Goal: Task Accomplishment & Management: Manage account settings

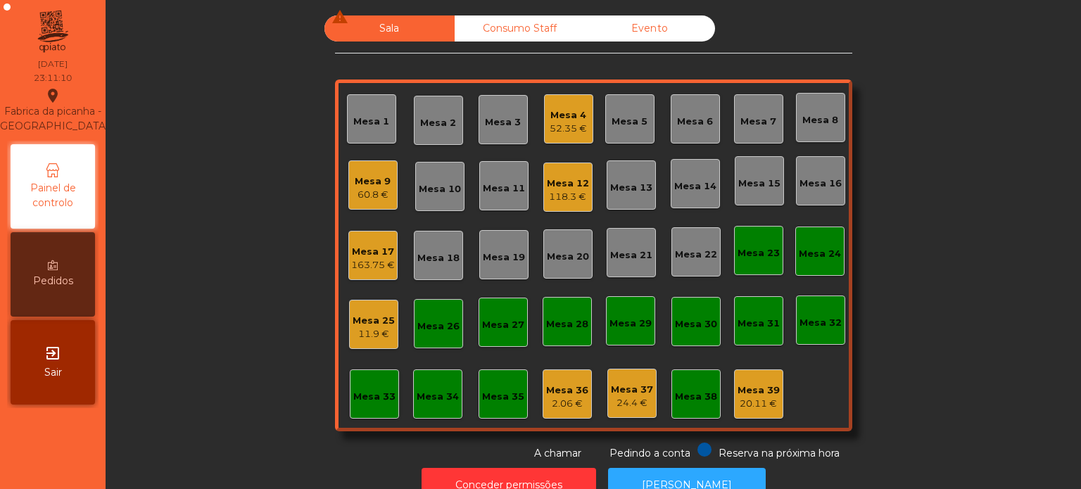
click at [562, 126] on div "52.35 €" at bounding box center [568, 129] width 37 height 14
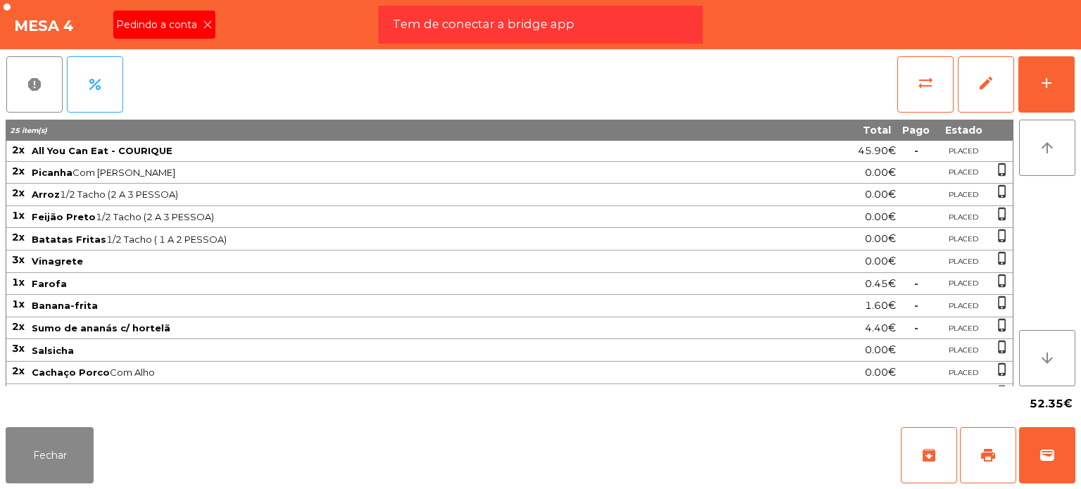
click at [208, 26] on icon at bounding box center [208, 25] width 10 height 10
click at [961, 461] on button "print" at bounding box center [988, 455] width 56 height 56
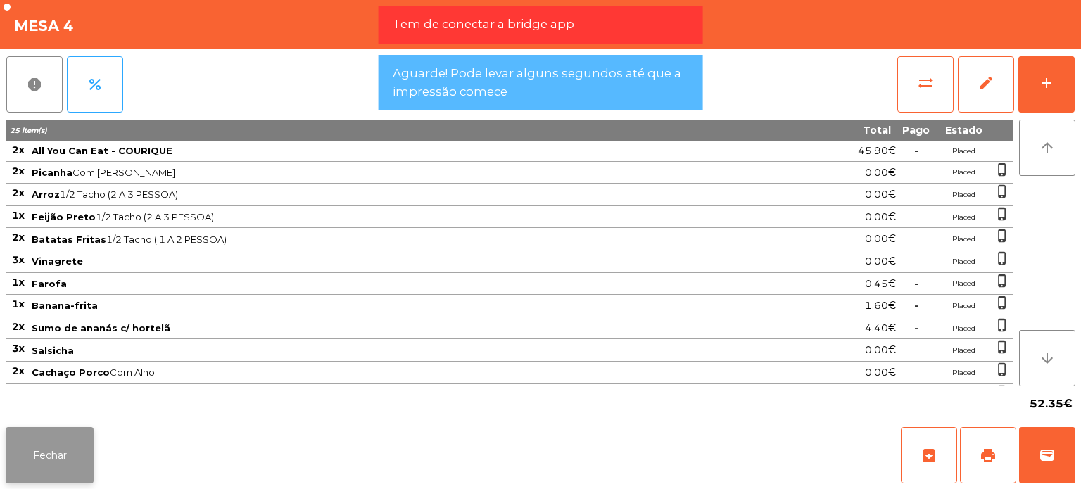
click at [39, 449] on button "Fechar" at bounding box center [50, 455] width 88 height 56
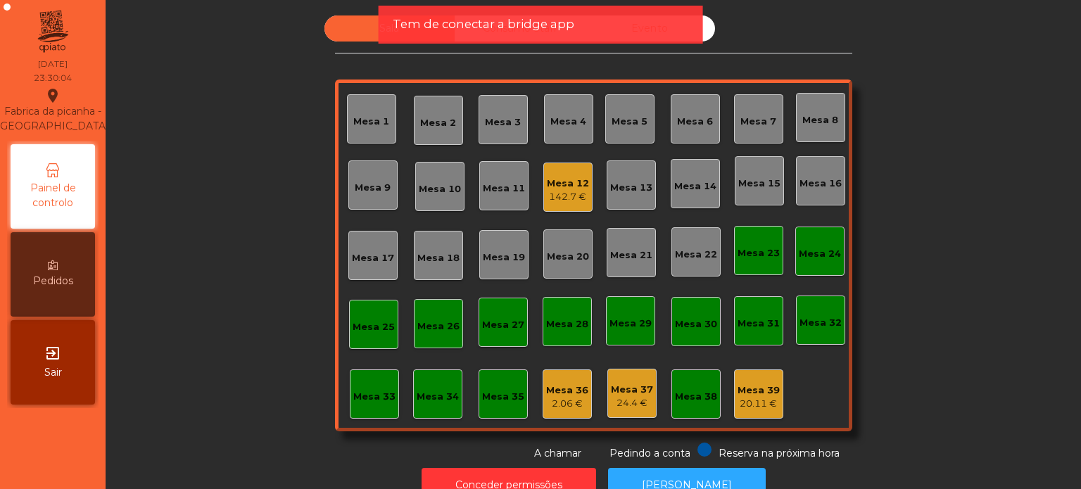
click at [513, 39] on div "Tem de conectar a bridge app" at bounding box center [541, 25] width 325 height 38
click at [569, 401] on div "2.06 €" at bounding box center [567, 404] width 42 height 14
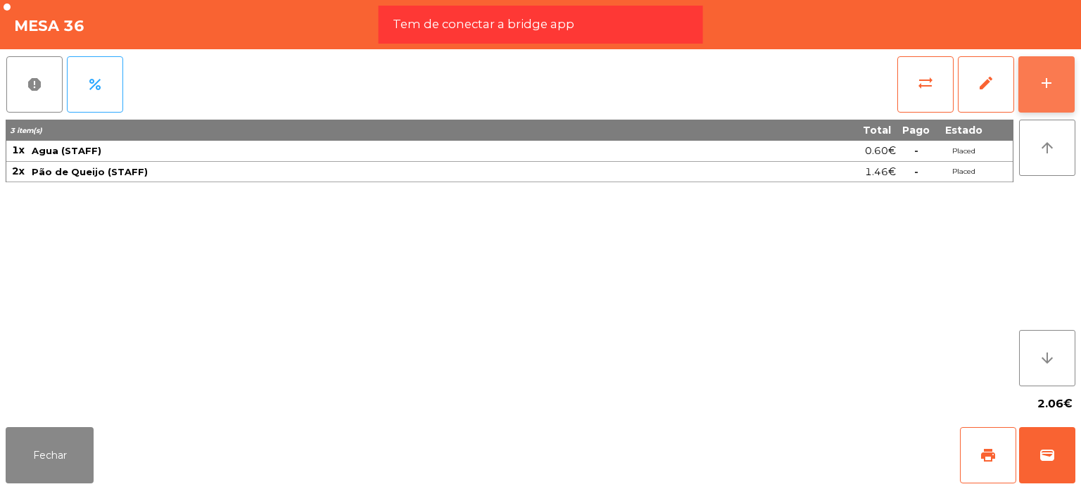
click at [1039, 73] on button "add" at bounding box center [1047, 84] width 56 height 56
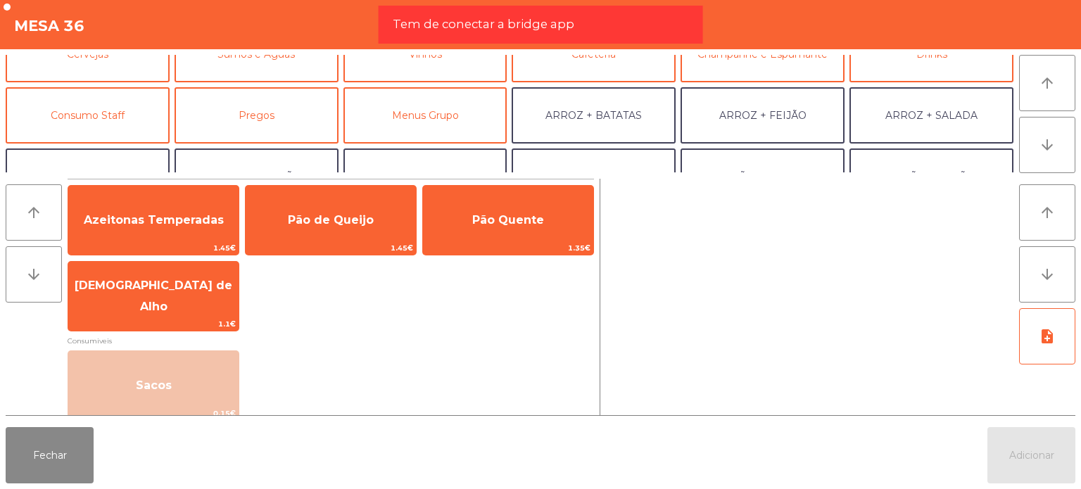
scroll to position [125, 0]
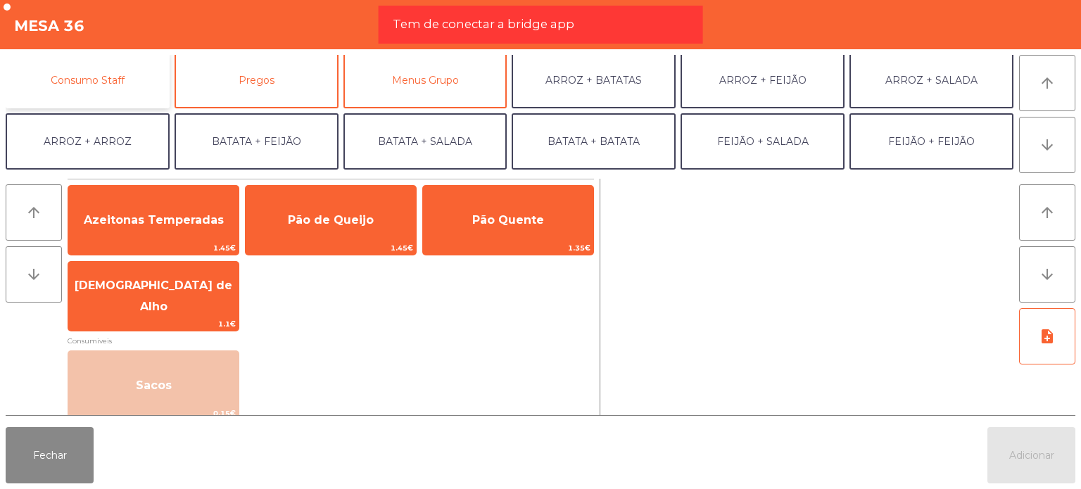
click at [125, 89] on button "Consumo Staff" at bounding box center [88, 80] width 164 height 56
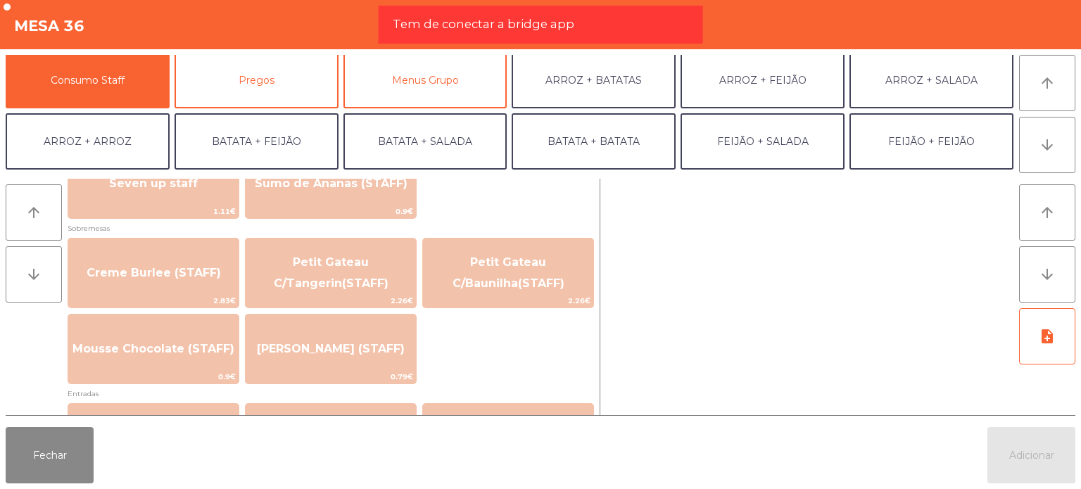
scroll to position [1245, 0]
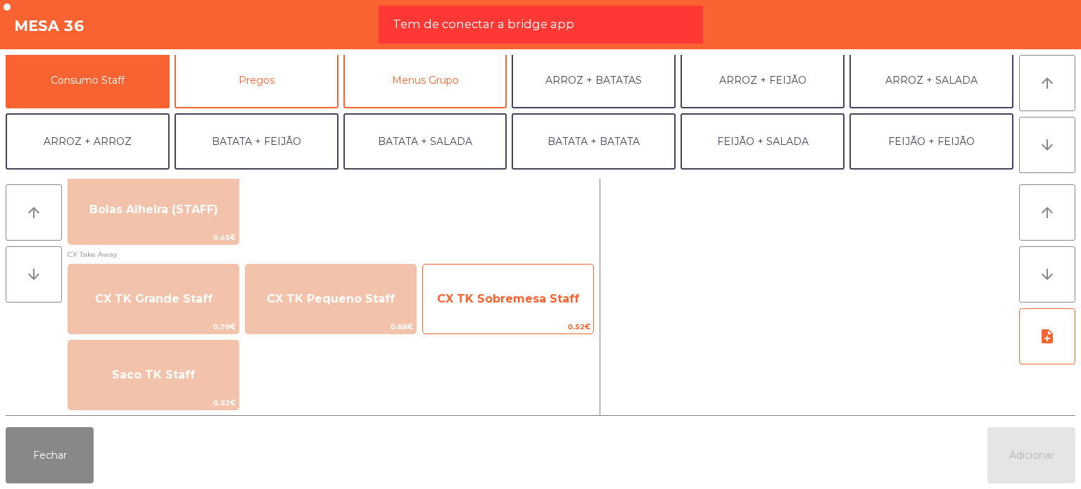
click at [529, 289] on span "CX TK Sobremesa Staff" at bounding box center [508, 299] width 170 height 38
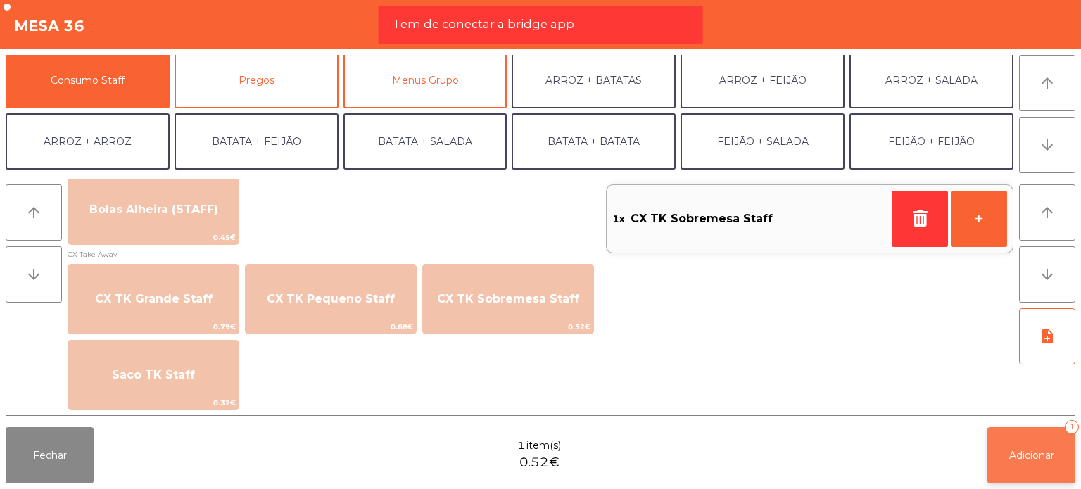
click at [1020, 468] on button "Adicionar 1" at bounding box center [1032, 455] width 88 height 56
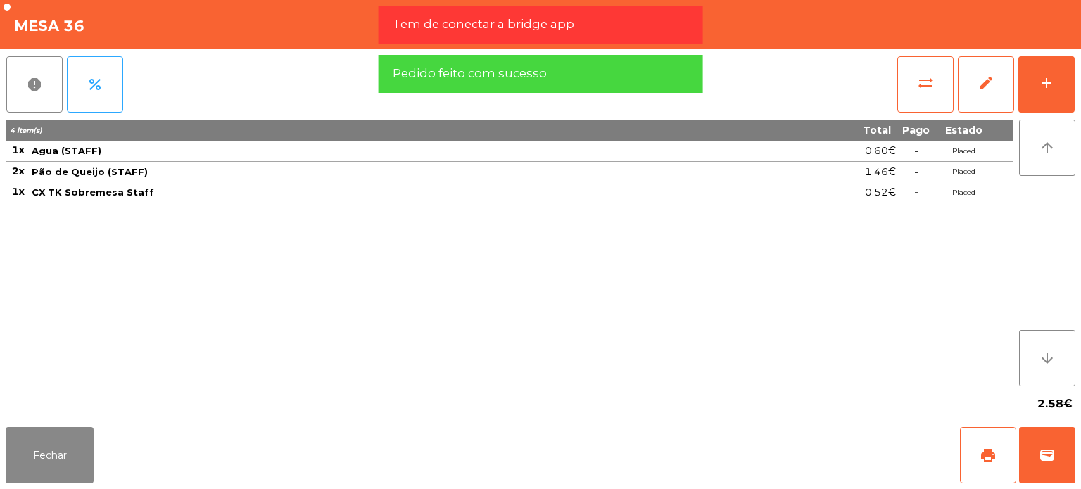
click at [617, 13] on div "Tem de conectar a bridge app" at bounding box center [541, 25] width 325 height 38
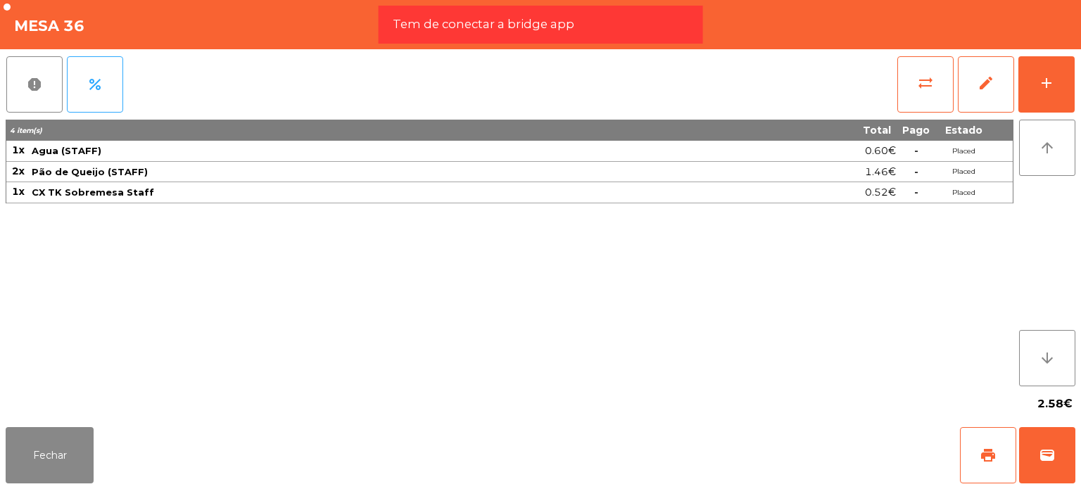
click at [617, 13] on div "Tem de conectar a bridge app" at bounding box center [541, 25] width 325 height 38
click at [71, 470] on button "Fechar" at bounding box center [50, 455] width 88 height 56
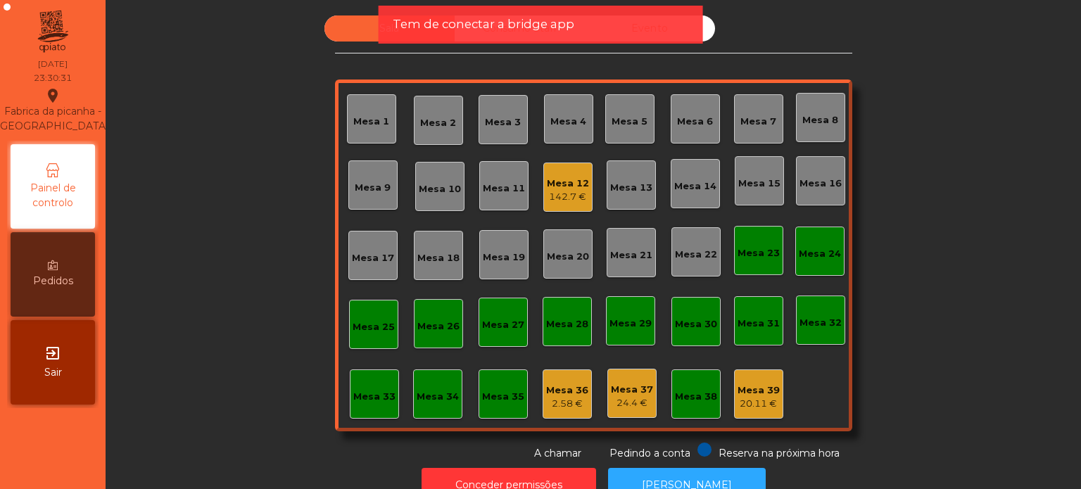
click at [402, 22] on span "Tem de conectar a bridge app" at bounding box center [484, 24] width 182 height 18
click at [485, 30] on span "Tem de conectar a bridge app" at bounding box center [484, 24] width 182 height 18
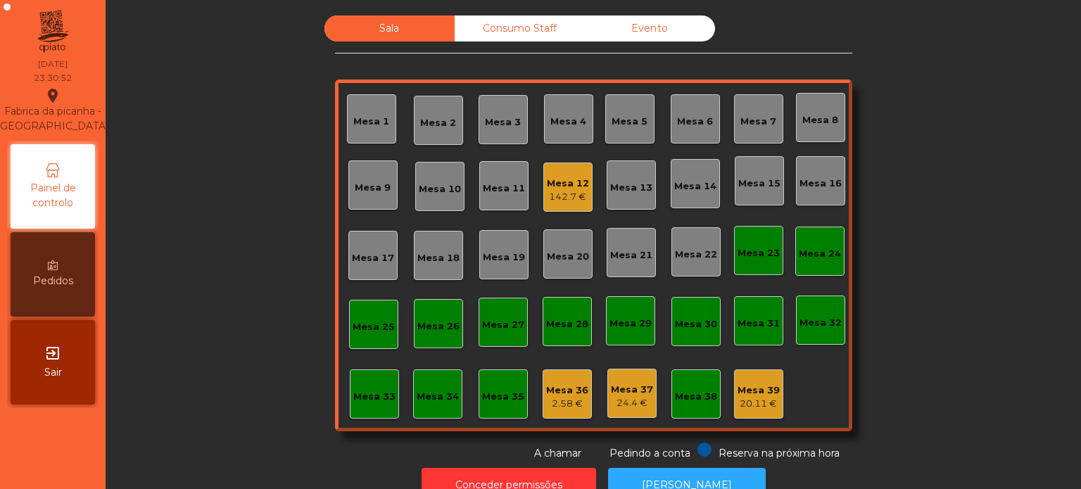
click at [572, 384] on div "Mesa 36" at bounding box center [567, 391] width 42 height 14
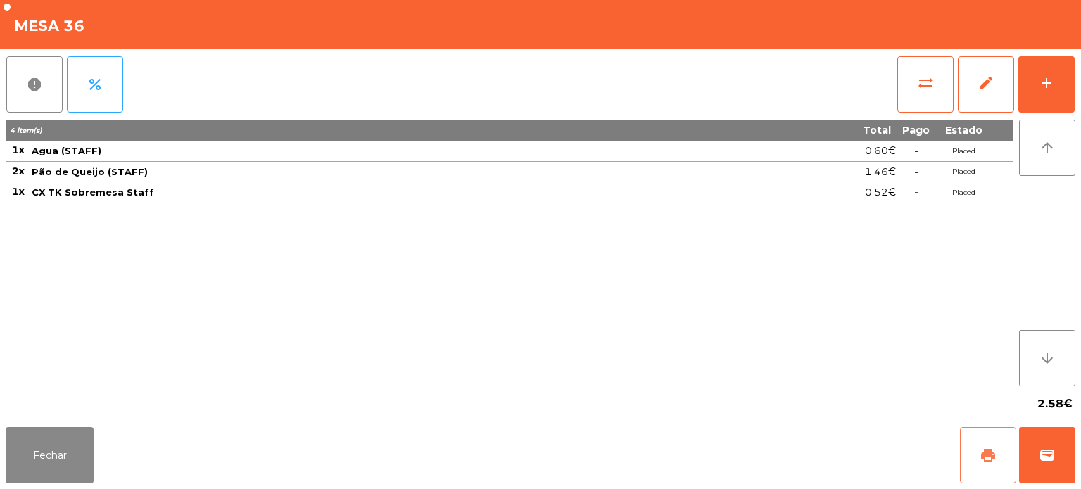
click at [994, 444] on button "print" at bounding box center [988, 455] width 56 height 56
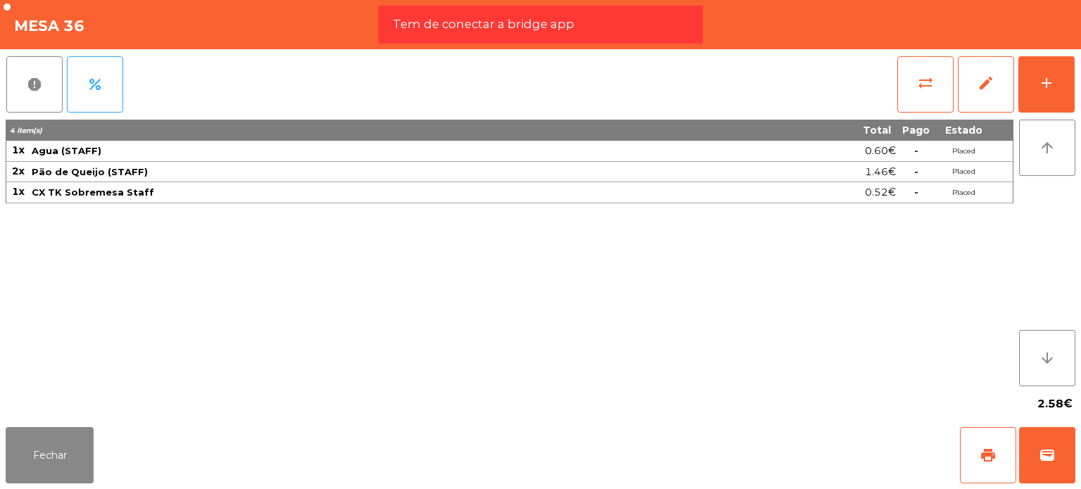
click at [629, 23] on div "Tem de conectar a bridge app" at bounding box center [541, 24] width 296 height 18
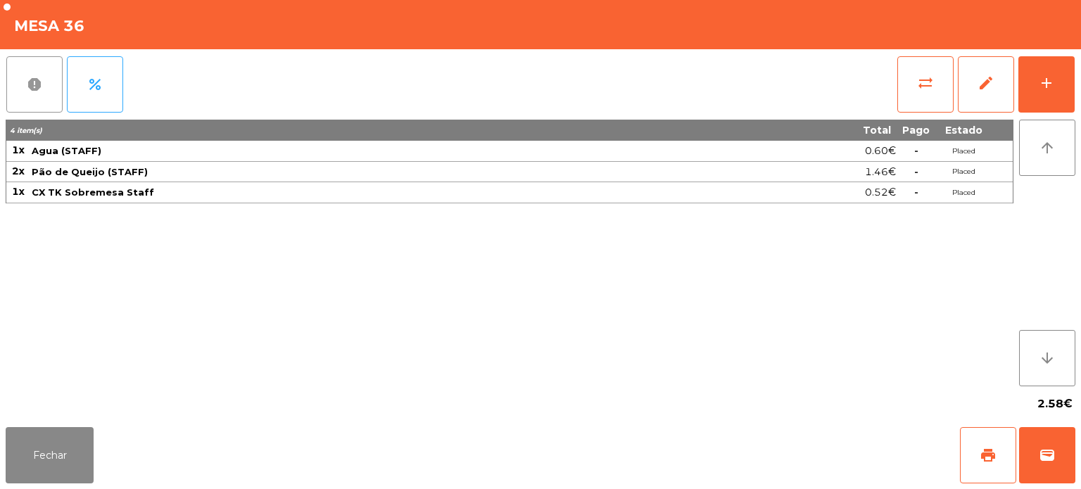
click at [28, 68] on button "report" at bounding box center [34, 84] width 56 height 56
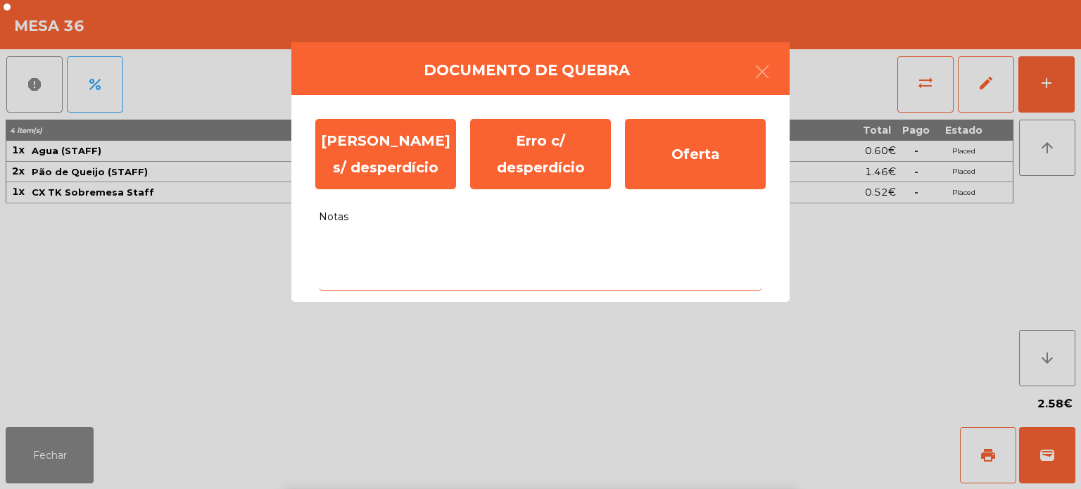
click at [420, 251] on textarea "Notas" at bounding box center [541, 261] width 444 height 58
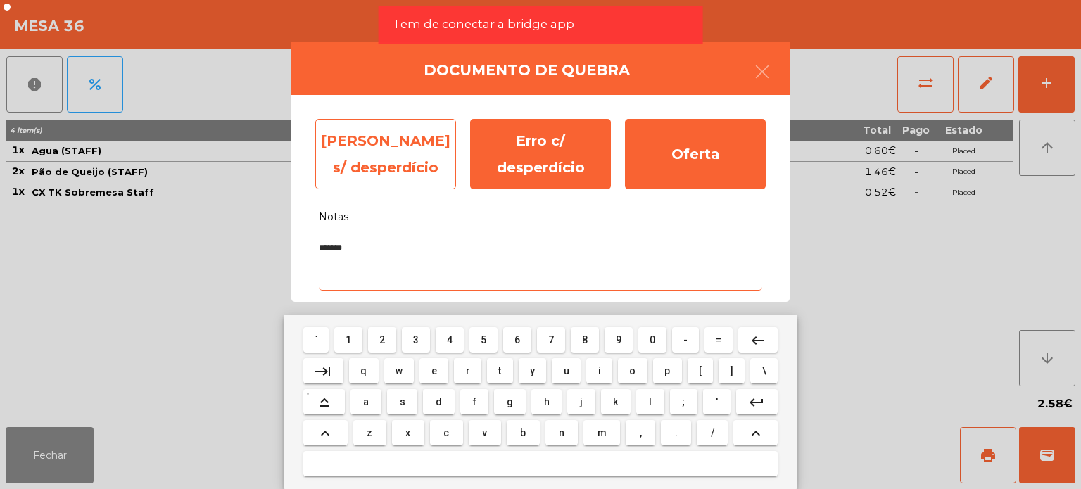
type textarea "*******"
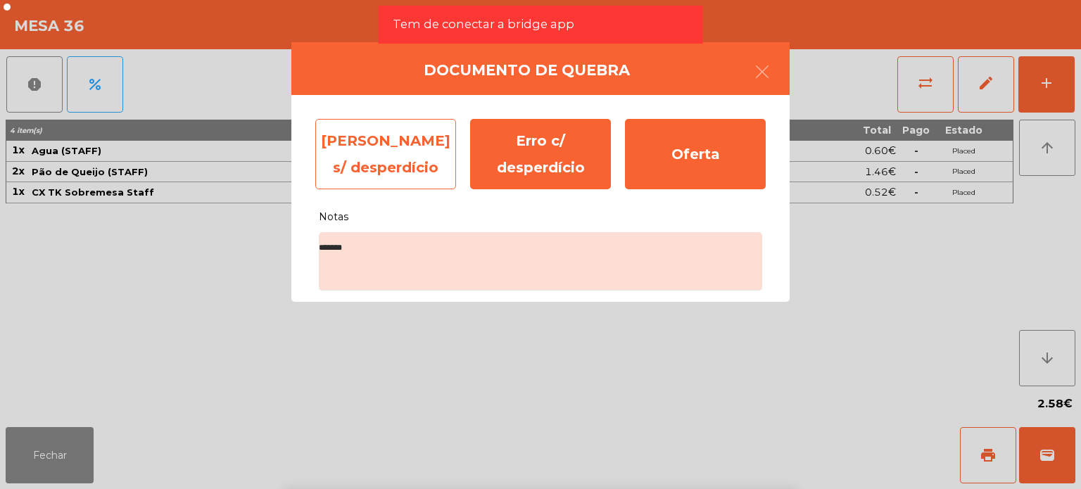
click at [422, 157] on div "[PERSON_NAME] s/ desperdício" at bounding box center [385, 154] width 141 height 70
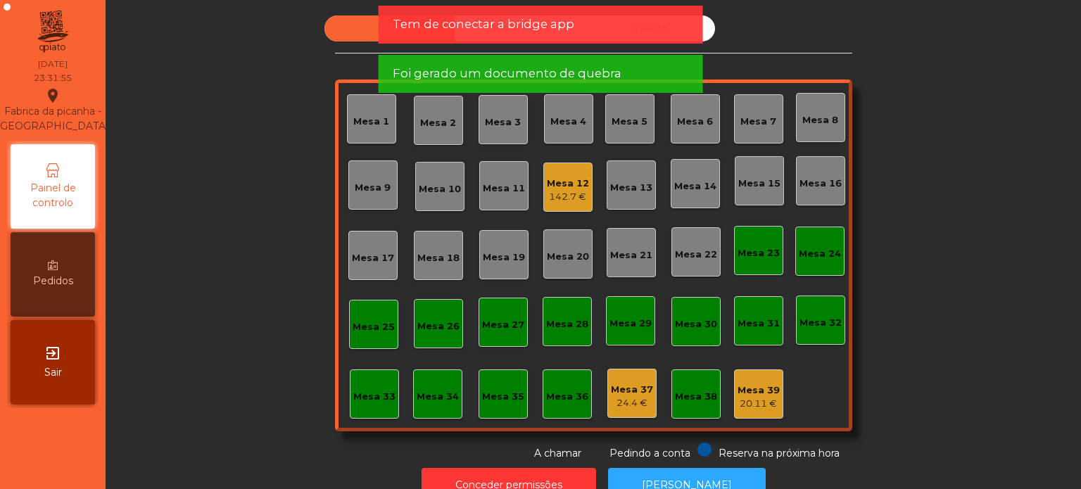
click at [631, 413] on div "Mesa 37 24.4 €" at bounding box center [632, 393] width 49 height 49
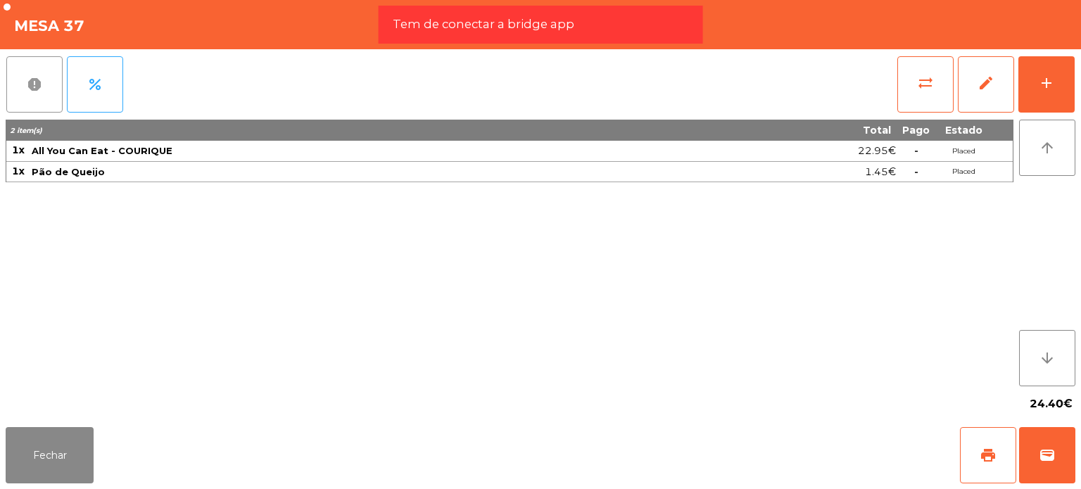
click at [37, 74] on button "report" at bounding box center [34, 84] width 56 height 56
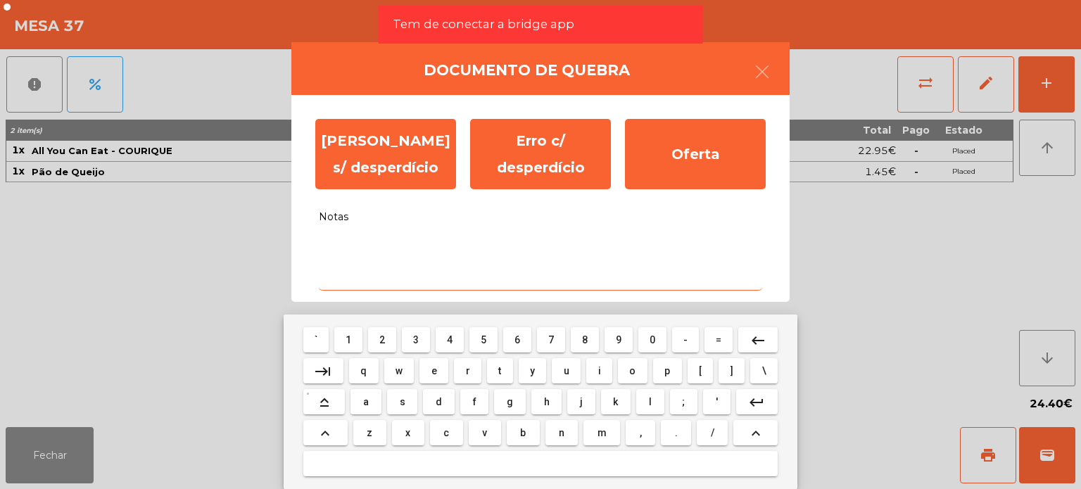
click at [409, 270] on textarea "Notas" at bounding box center [541, 261] width 444 height 58
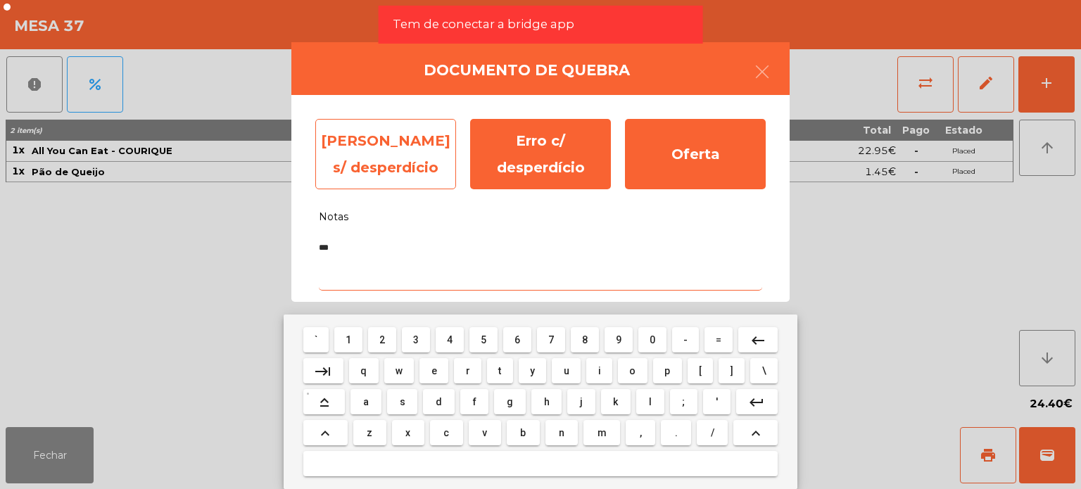
type textarea "***"
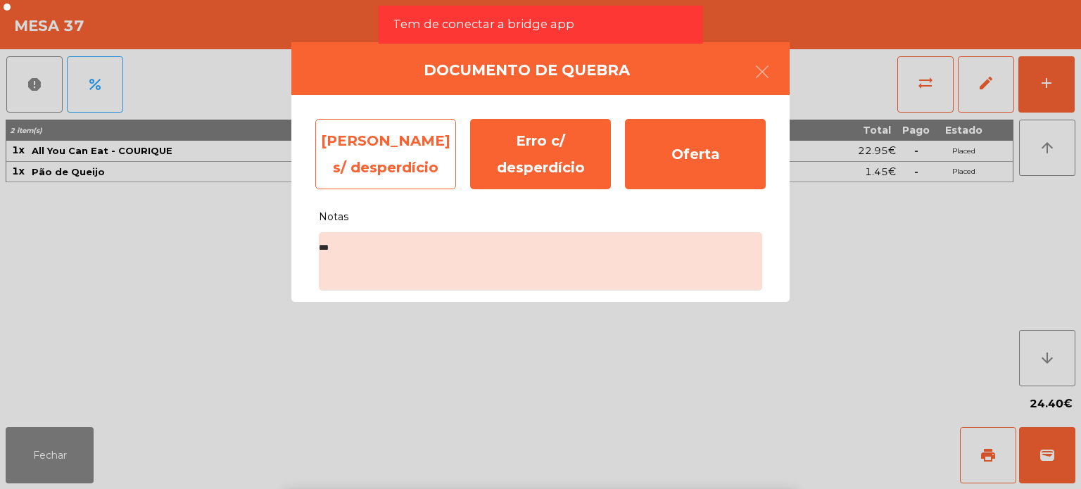
click at [403, 129] on div "[PERSON_NAME] s/ desperdício" at bounding box center [385, 154] width 141 height 70
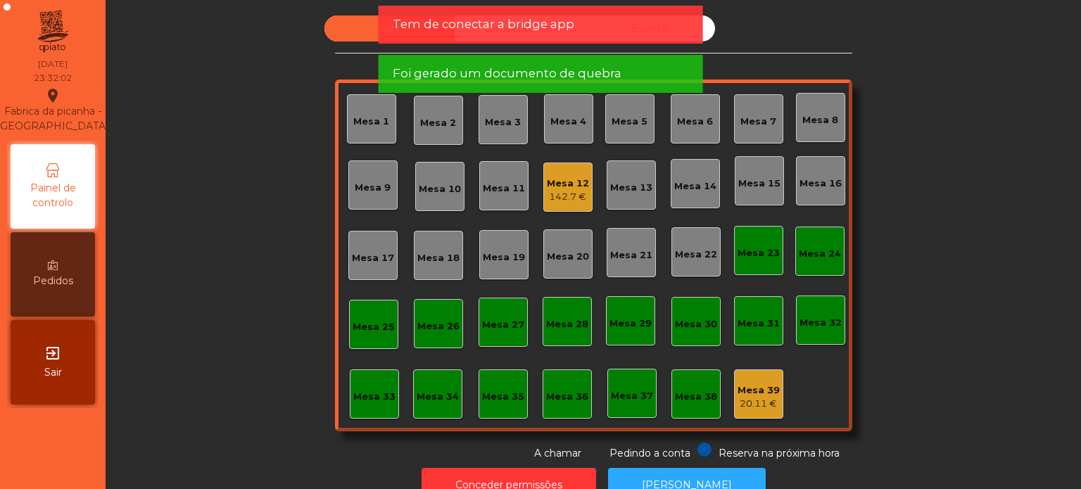
click at [755, 394] on div "Mesa 39" at bounding box center [759, 391] width 42 height 14
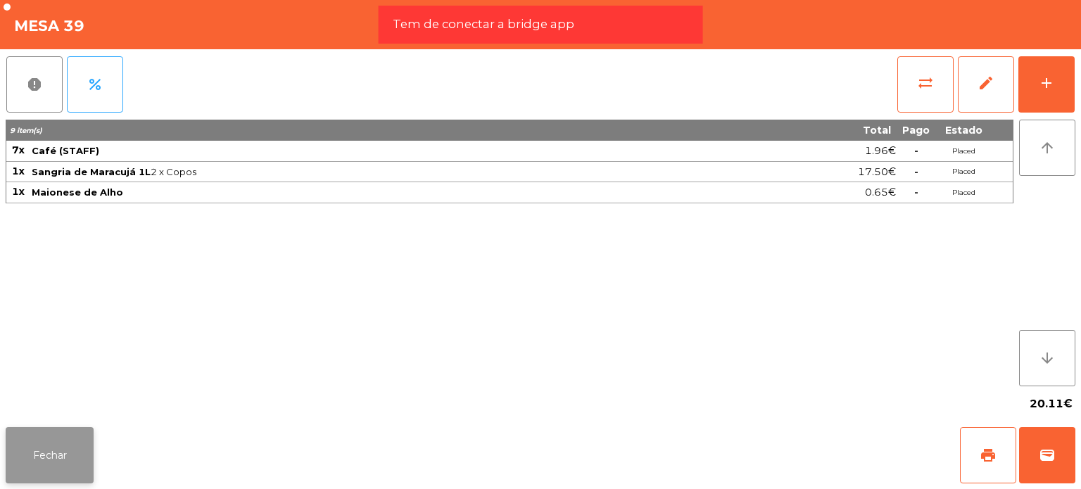
click at [70, 465] on button "Fechar" at bounding box center [50, 455] width 88 height 56
